Goal: Task Accomplishment & Management: Manage account settings

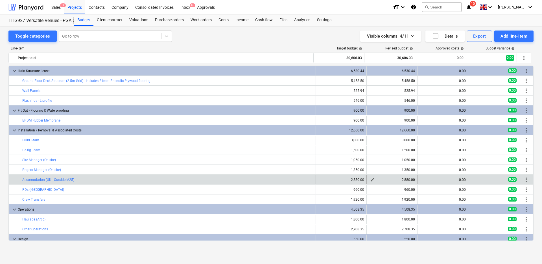
click at [370, 179] on span "edit" at bounding box center [372, 179] width 5 height 5
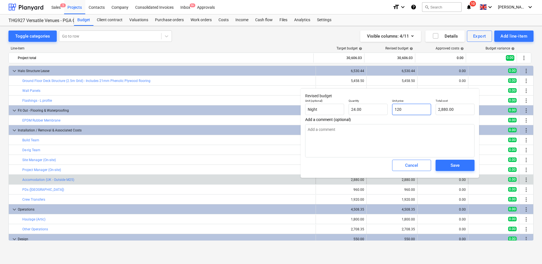
click at [417, 108] on input "120" at bounding box center [411, 109] width 39 height 11
type input "12"
type textarea "x"
type input "288.00"
type input "1"
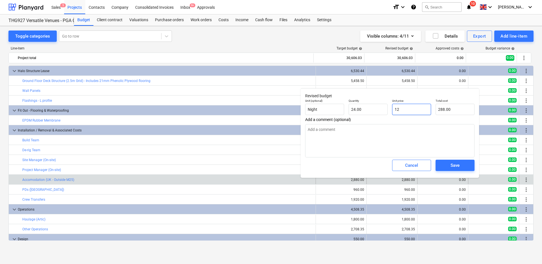
type textarea "x"
type input "24.00"
type textarea "x"
type input "0.00"
type input "24"
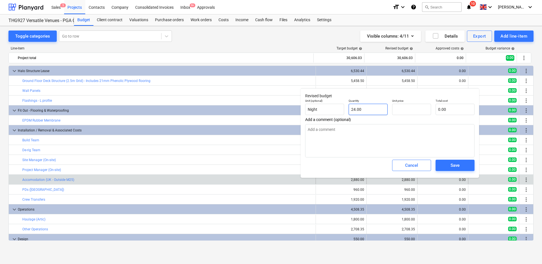
type input "0.00"
type textarea "x"
click at [368, 110] on input "24" at bounding box center [368, 109] width 39 height 11
type input "1"
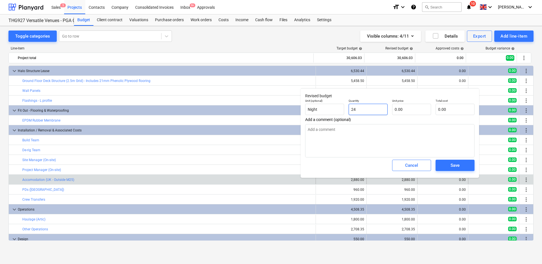
type textarea "x"
type input "1.00"
type textarea "x"
click at [411, 109] on input "text" at bounding box center [411, 109] width 39 height 11
type input "2"
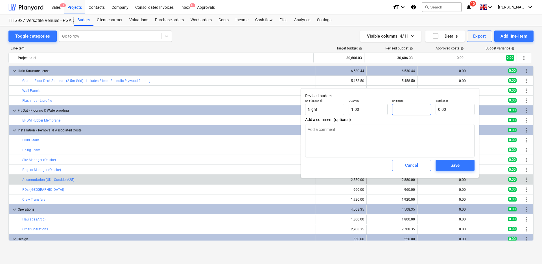
type textarea "x"
type input "2.00"
type input "20"
type textarea "x"
type input "20.00"
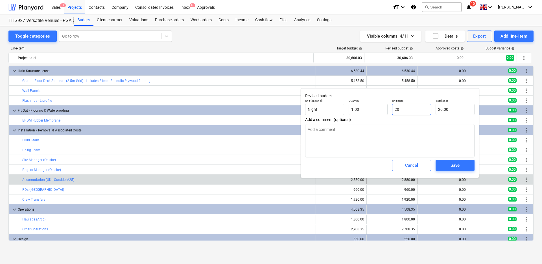
type input "200"
type textarea "x"
type input "200.00"
type input "2000"
type textarea "x"
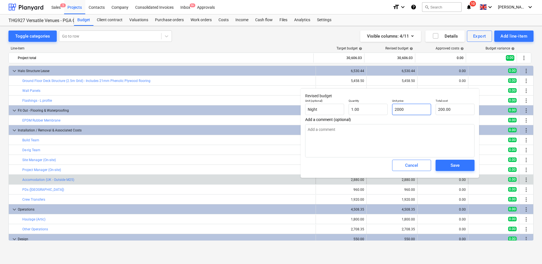
type input "2,000.00"
type textarea "x"
click at [367, 137] on textarea at bounding box center [389, 140] width 169 height 33
type textarea "T"
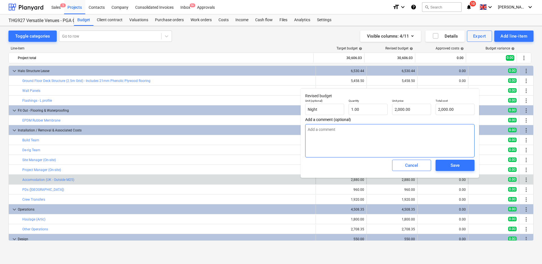
type textarea "x"
type textarea "TB"
type textarea "x"
type textarea "TBC"
type textarea "x"
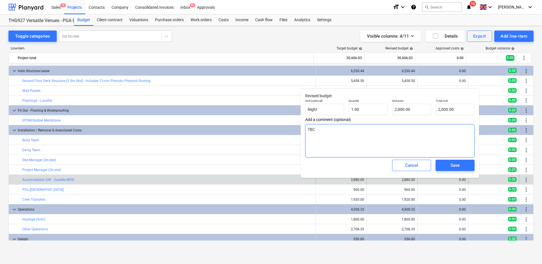
type textarea "TBC"
type textarea "x"
type textarea "TBC -"
type textarea "x"
type textarea "TBC -"
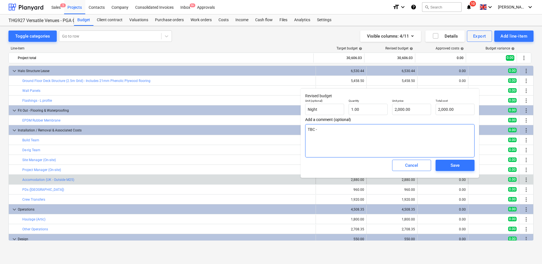
type textarea "x"
type textarea "TBC - £"
type textarea "x"
type textarea "TBC - £2"
type textarea "x"
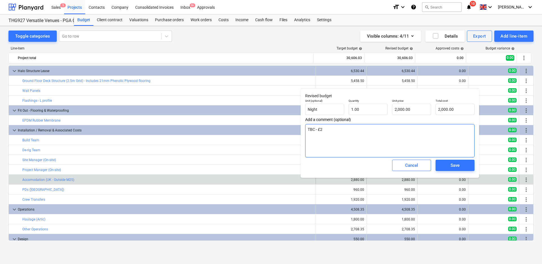
type textarea "TBC - £2k"
type textarea "x"
type textarea "TBC - £2k"
type textarea "x"
type textarea "TBC - £2k f"
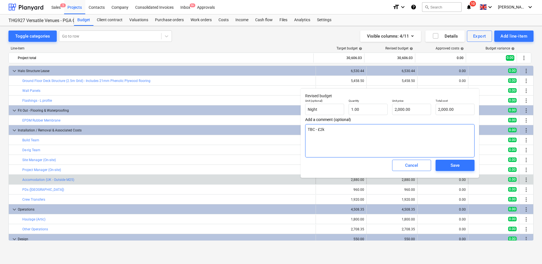
type textarea "x"
type textarea "TBC - £2k fo"
type textarea "x"
type textarea "TBC - £2k for"
type textarea "x"
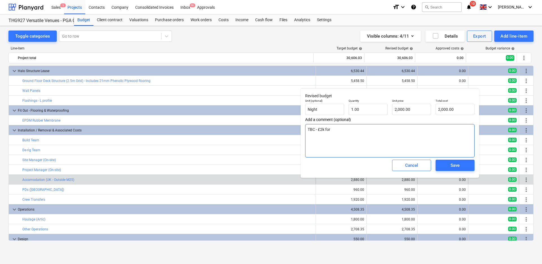
type textarea "TBC - £2k for"
type textarea "x"
type textarea "TBC - £2k for b"
type textarea "x"
type textarea "TBC - £2k for bu"
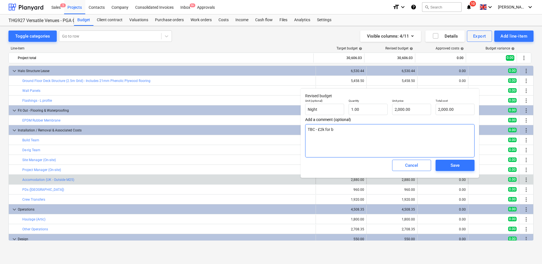
type textarea "x"
type textarea "TBC - £2k for [PERSON_NAME]"
type textarea "x"
type textarea "TBC - £2k for buil"
type textarea "x"
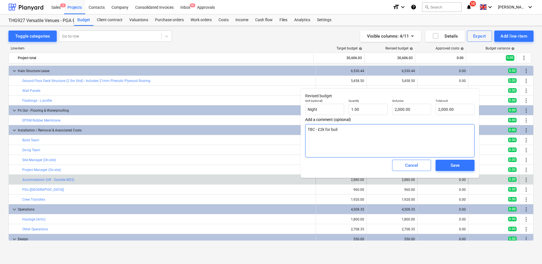
type textarea "TBC - £2k for build"
type textarea "x"
type textarea "TBC - £2k for build"
type textarea "x"
type textarea "TBC - £2k for build a"
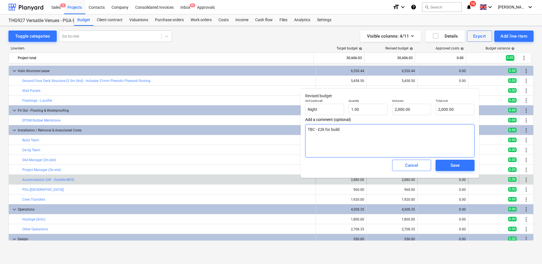
type textarea "x"
type textarea "TBC - £2k for build anm"
type textarea "x"
type textarea "TBC - £2k for build anmd"
type textarea "x"
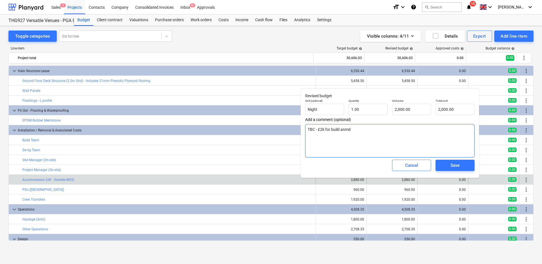
type textarea "TBC - £2k for build anmd"
type textarea "x"
type textarea "TBC - £2k for build anmd"
type textarea "x"
type textarea "TBC - £2k for build anm"
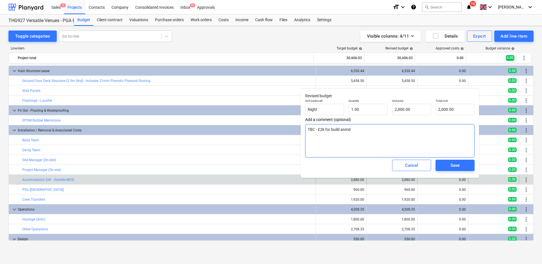
type textarea "x"
type textarea "TBC - £2k for build an"
type textarea "x"
type textarea "TBC - £2k for build a"
type textarea "x"
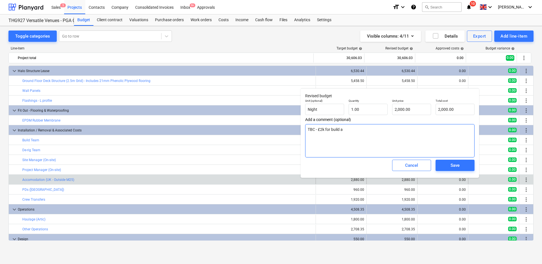
type textarea "TBC - £2k for build ad"
type textarea "x"
type textarea "TBC - £2k for build a"
type textarea "x"
type textarea "TBC - £2k for build an"
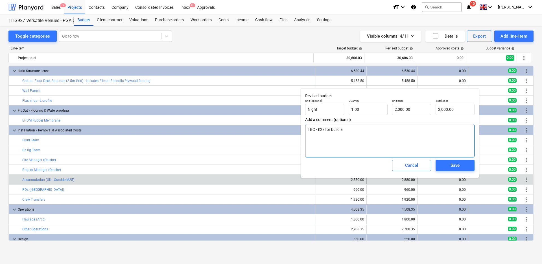
type textarea "x"
type textarea "TBC - £2k for build and"
type textarea "x"
type textarea "TBC - £2k for build and"
type textarea "x"
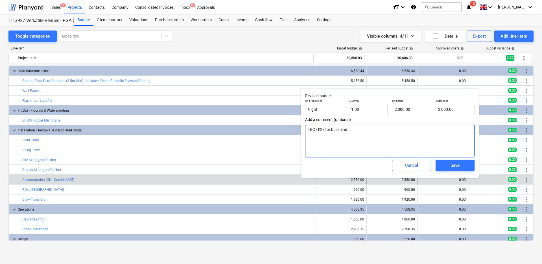
type textarea "TBC - £2k for build and d"
type textarea "x"
type textarea "TBC - £2k for build and de"
type textarea "x"
type textarea "TBC - £2k for build and der"
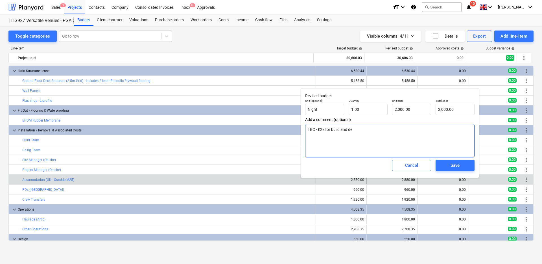
type textarea "x"
type textarea "TBC - £2k for build and deri"
type textarea "x"
type textarea "TBC - £2k for build and derig"
type textarea "x"
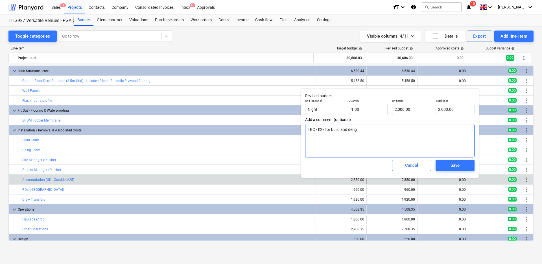
type textarea "TBC - £2k for build and derig"
type textarea "x"
type textarea "TBC - £2k for build and derig"
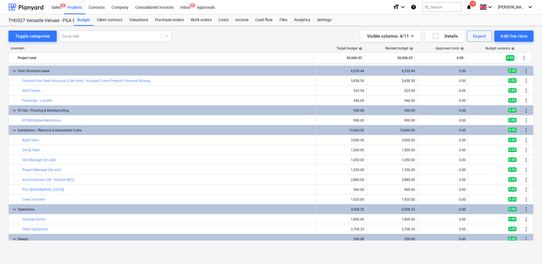
type textarea "x"
type input "1.00"
type input "2,000.00"
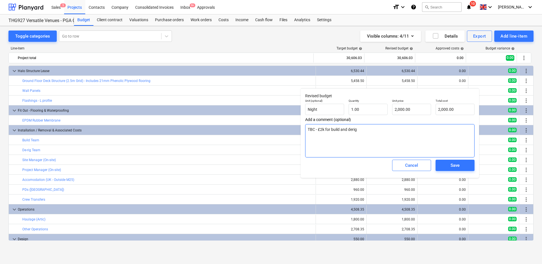
click at [377, 129] on textarea "TBC - £2k for build and derig" at bounding box center [389, 140] width 169 height 33
type textarea "x"
type textarea "TBC - £2k for build and derig -"
type textarea "x"
type textarea "TBC - £2k for build and derig -"
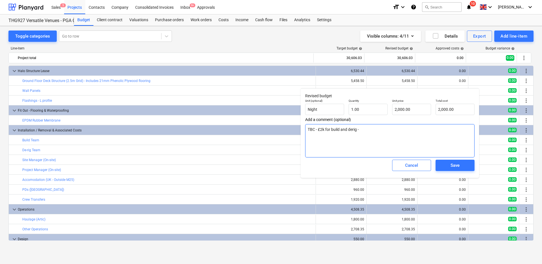
paste textarea "Premier Inn [GEOGRAPHIC_DATA]"
type textarea "x"
type textarea "TBC - £2k for build and derig - Premier Inn [GEOGRAPHIC_DATA]"
click at [459, 162] on div "Save" at bounding box center [455, 165] width 9 height 7
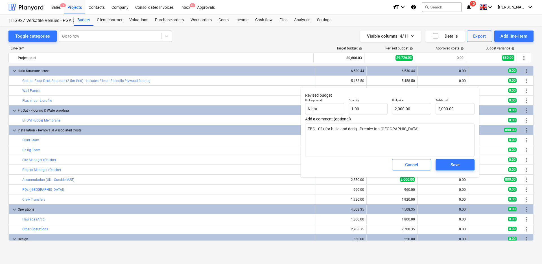
type textarea "x"
